Goal: Information Seeking & Learning: Learn about a topic

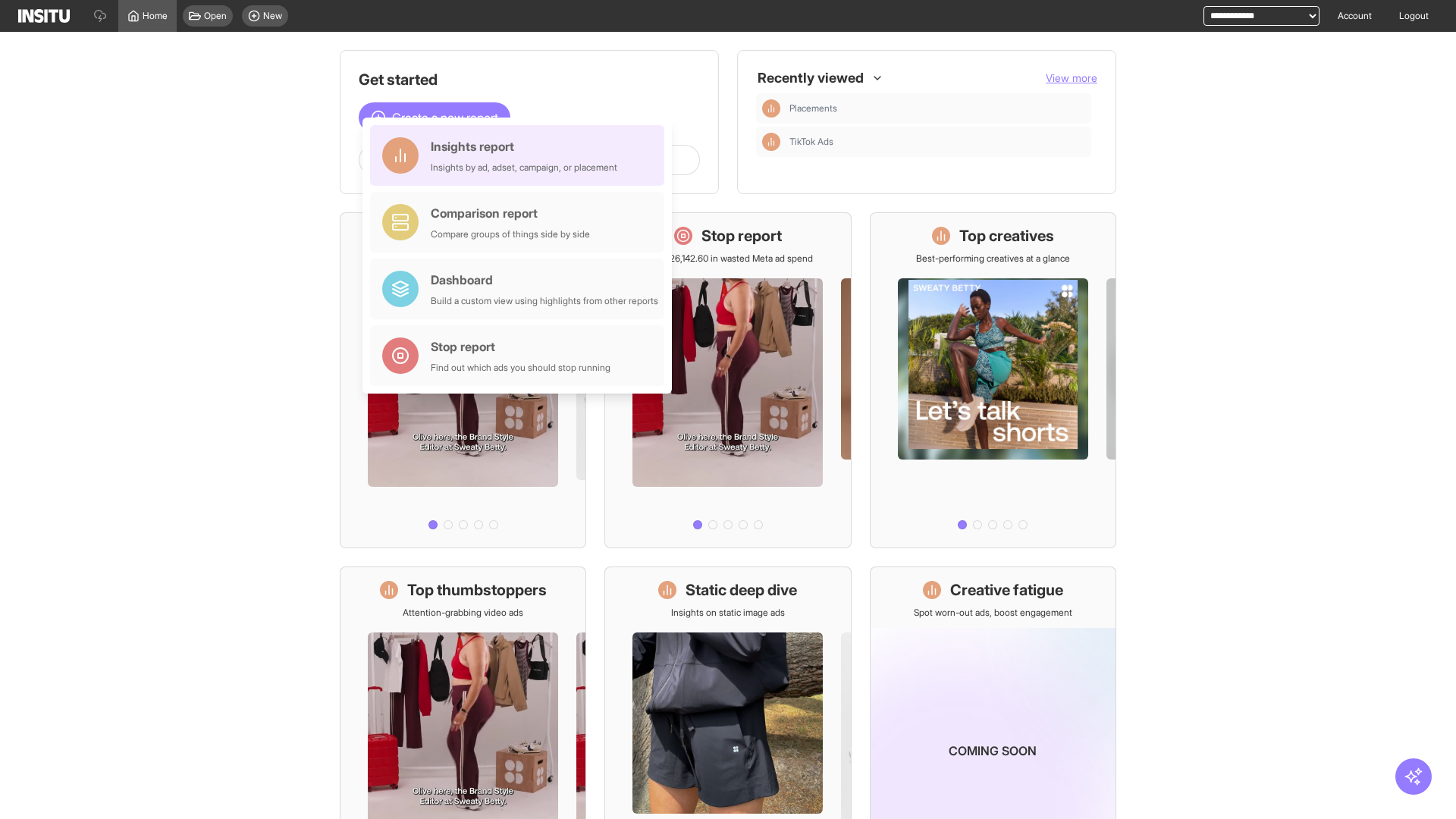
click at [521, 156] on div "Insights report Insights by ad, adset, campaign, or placement" at bounding box center [524, 155] width 187 height 36
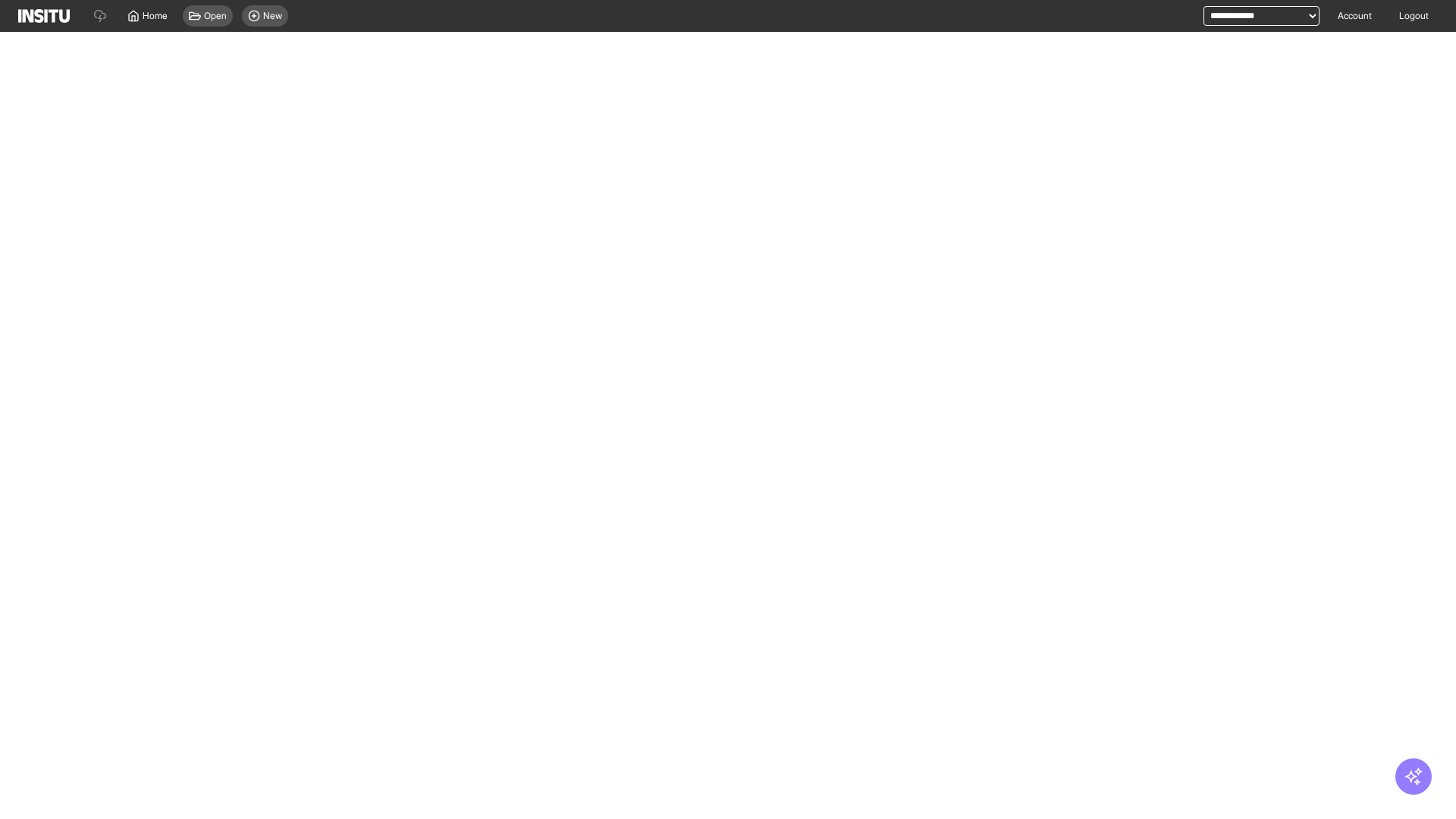
select select "**"
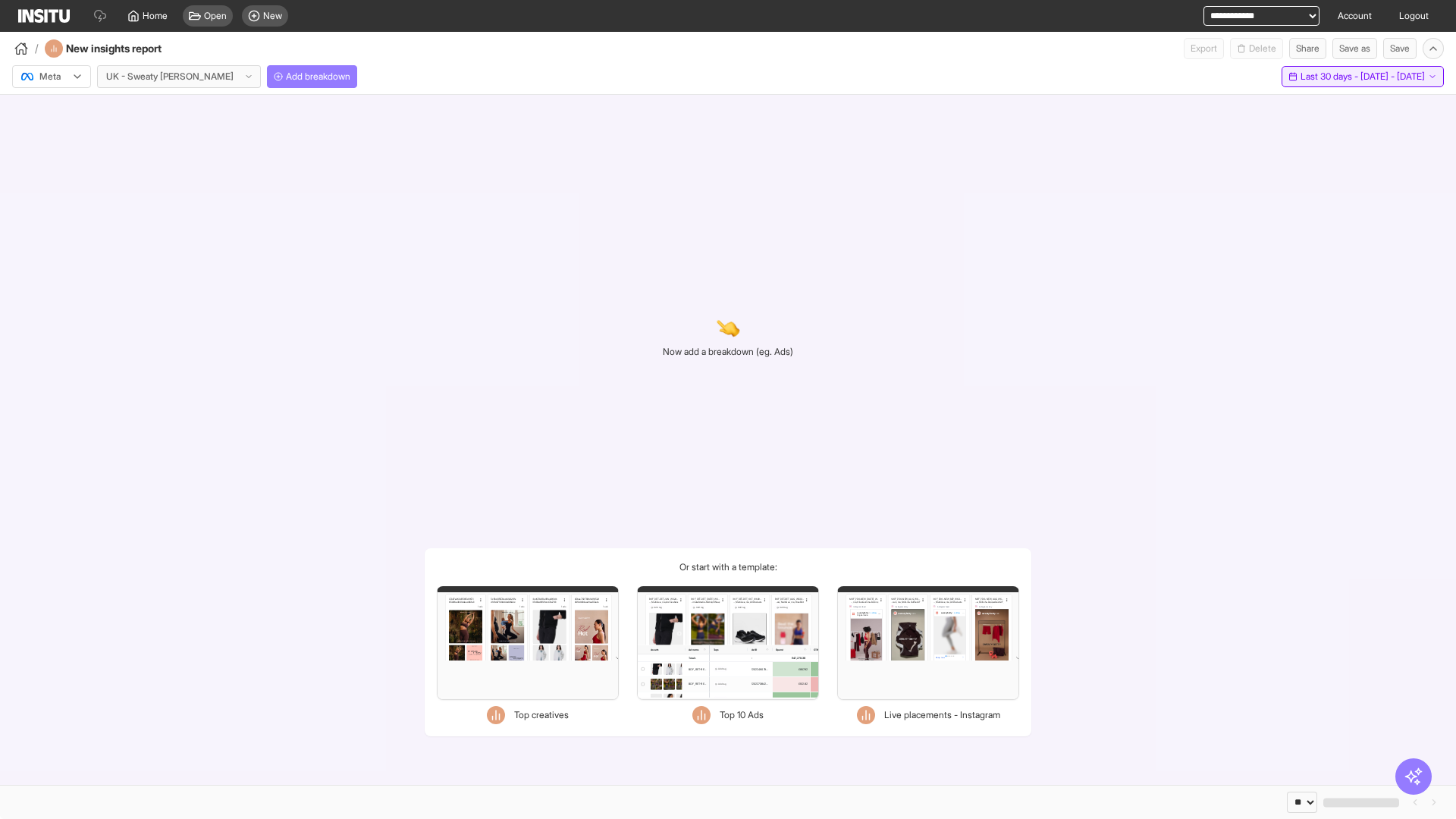
click at [1329, 77] on span "Last 30 days - [DATE] - [DATE]" at bounding box center [1363, 77] width 124 height 12
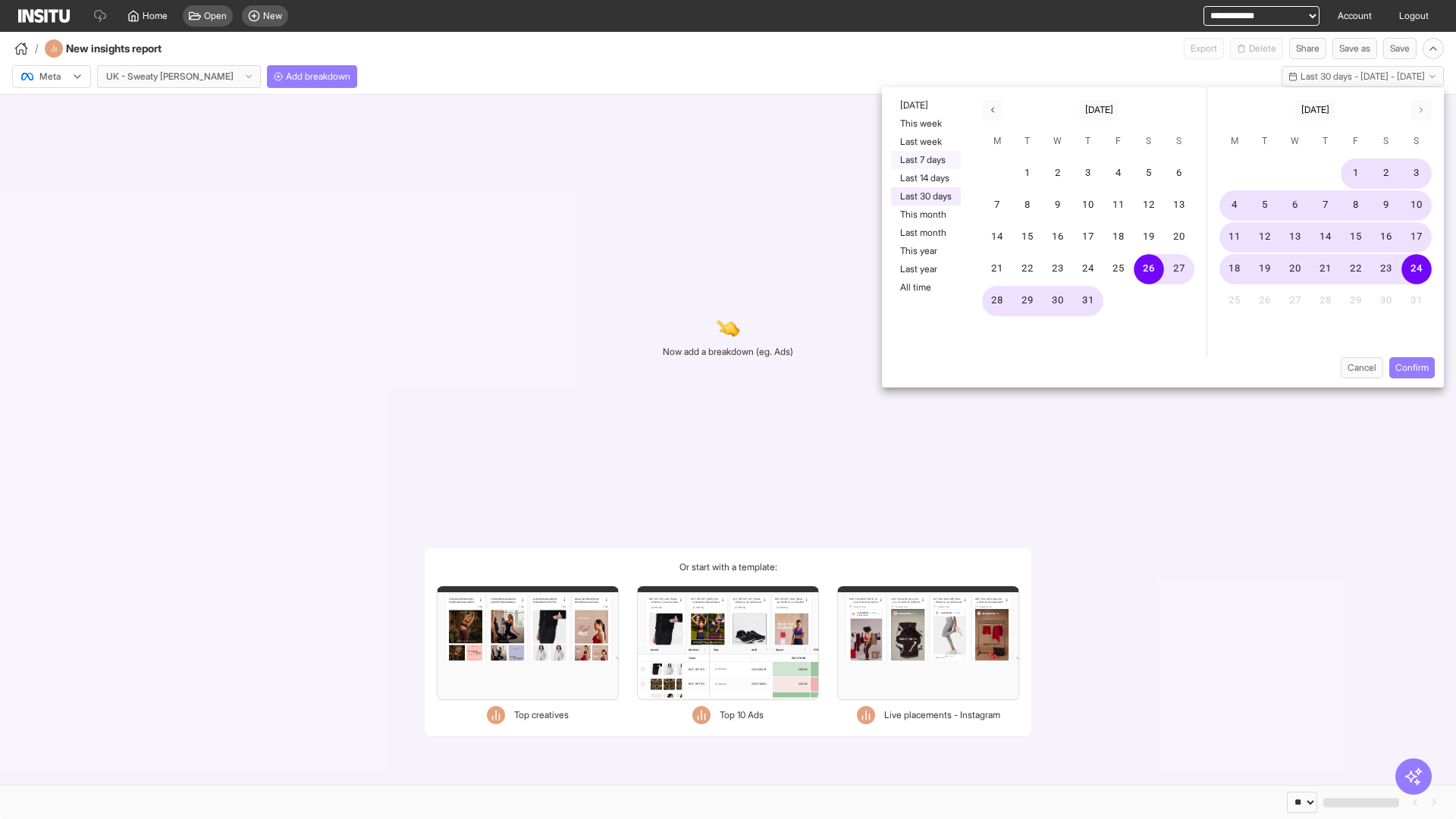
click at [924, 160] on button "Last 7 days" at bounding box center [925, 160] width 70 height 18
